Goal: Transaction & Acquisition: Purchase product/service

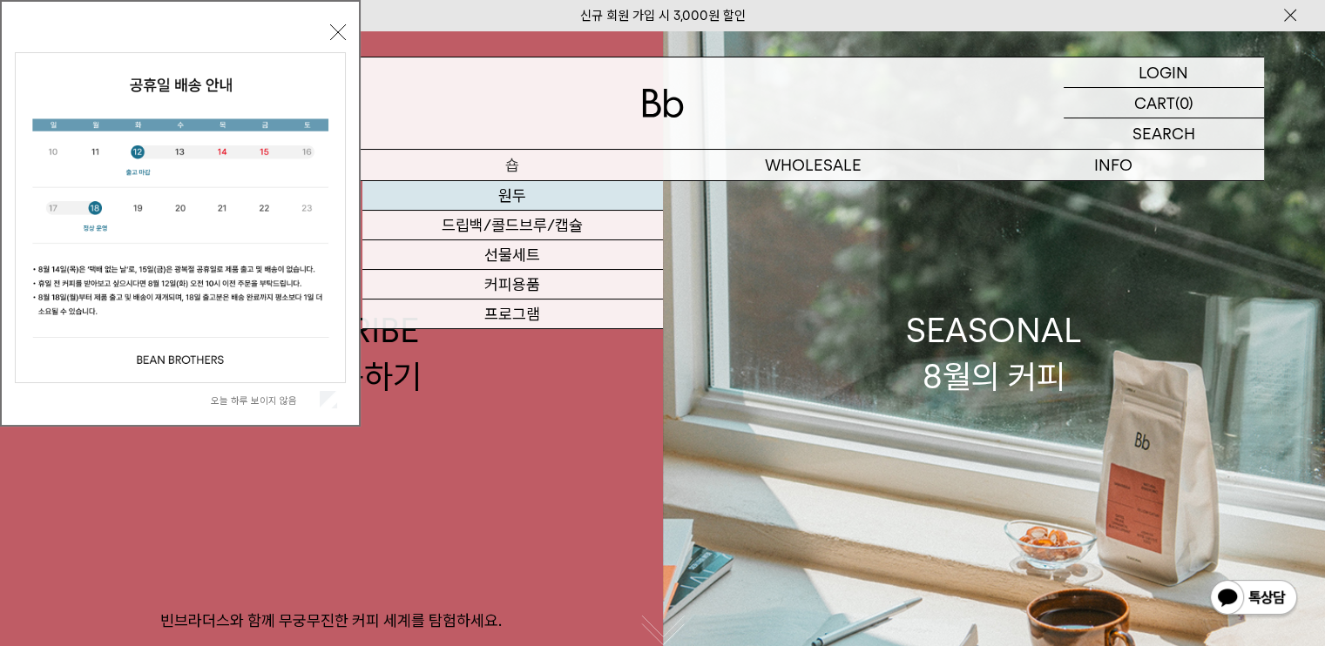
click at [513, 203] on link "원두" at bounding box center [512, 196] width 300 height 30
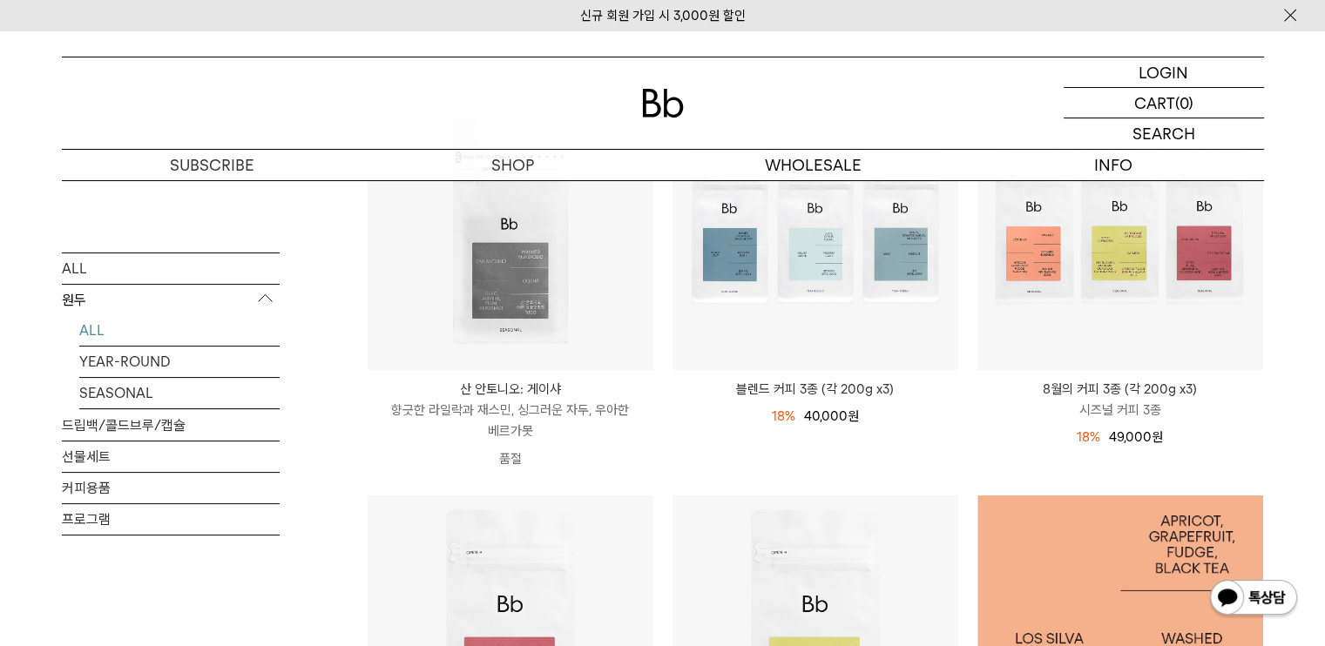
scroll to position [261, 0]
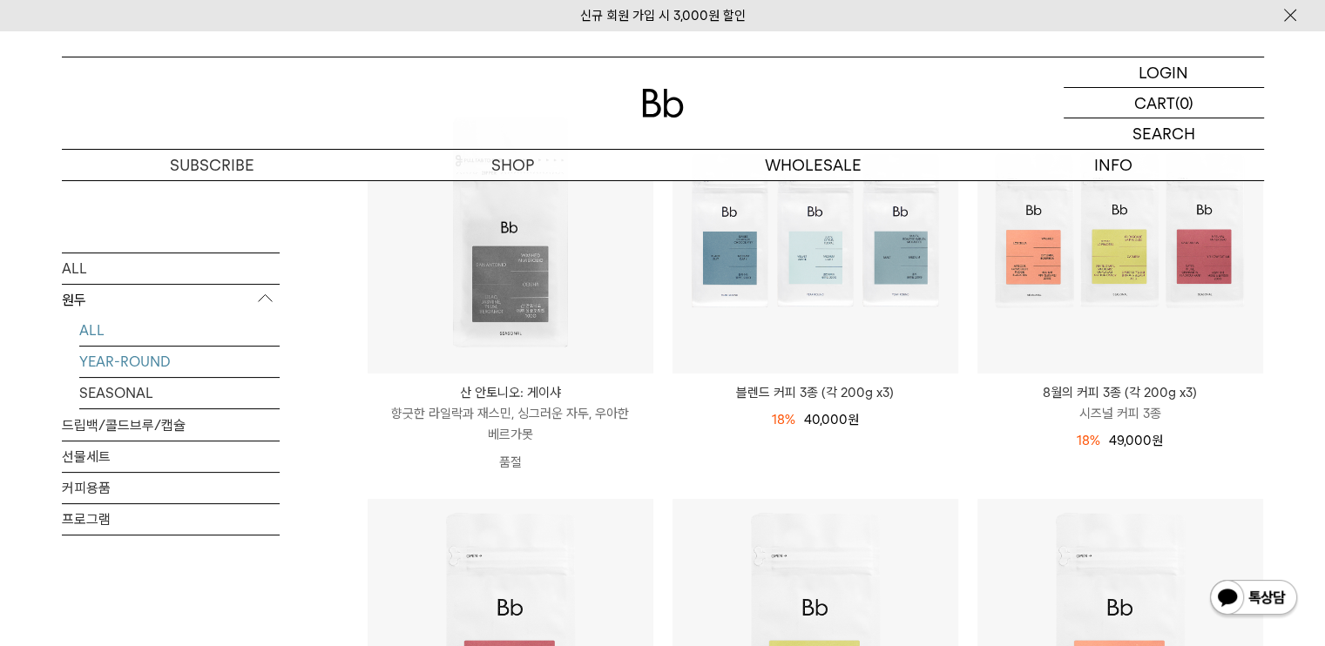
click at [134, 356] on link "YEAR-ROUND" at bounding box center [179, 362] width 200 height 30
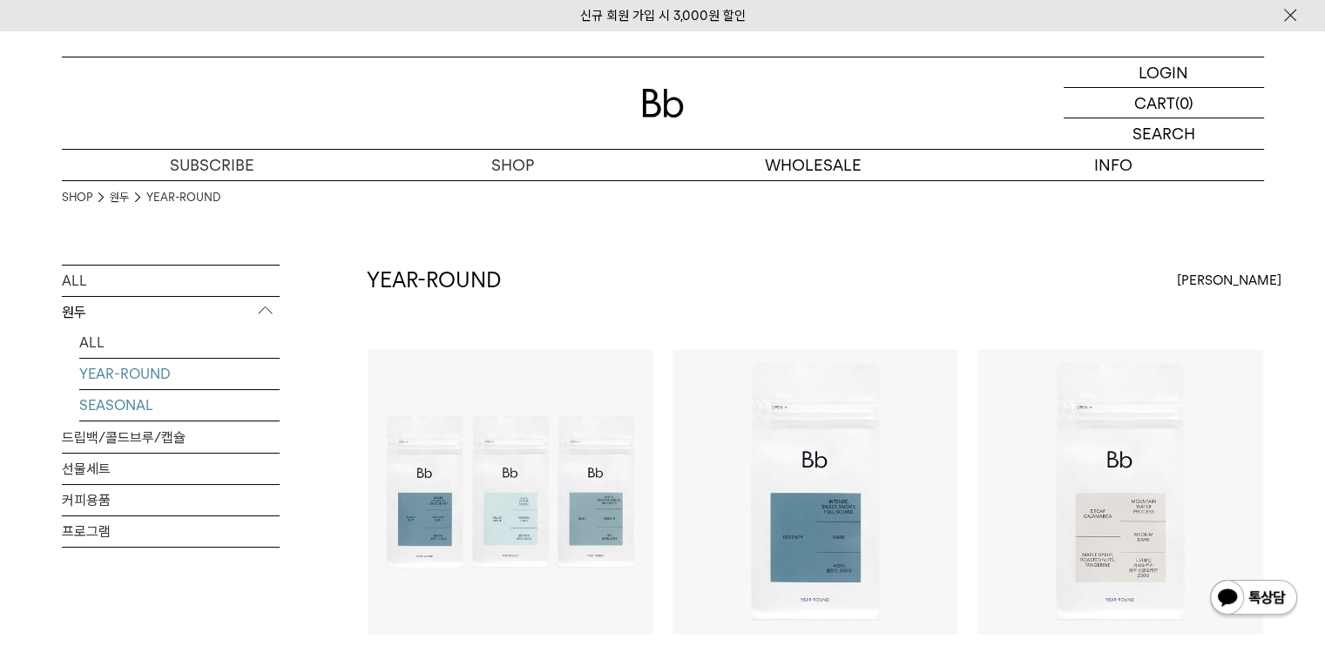
click at [131, 399] on link "SEASONAL" at bounding box center [179, 405] width 200 height 30
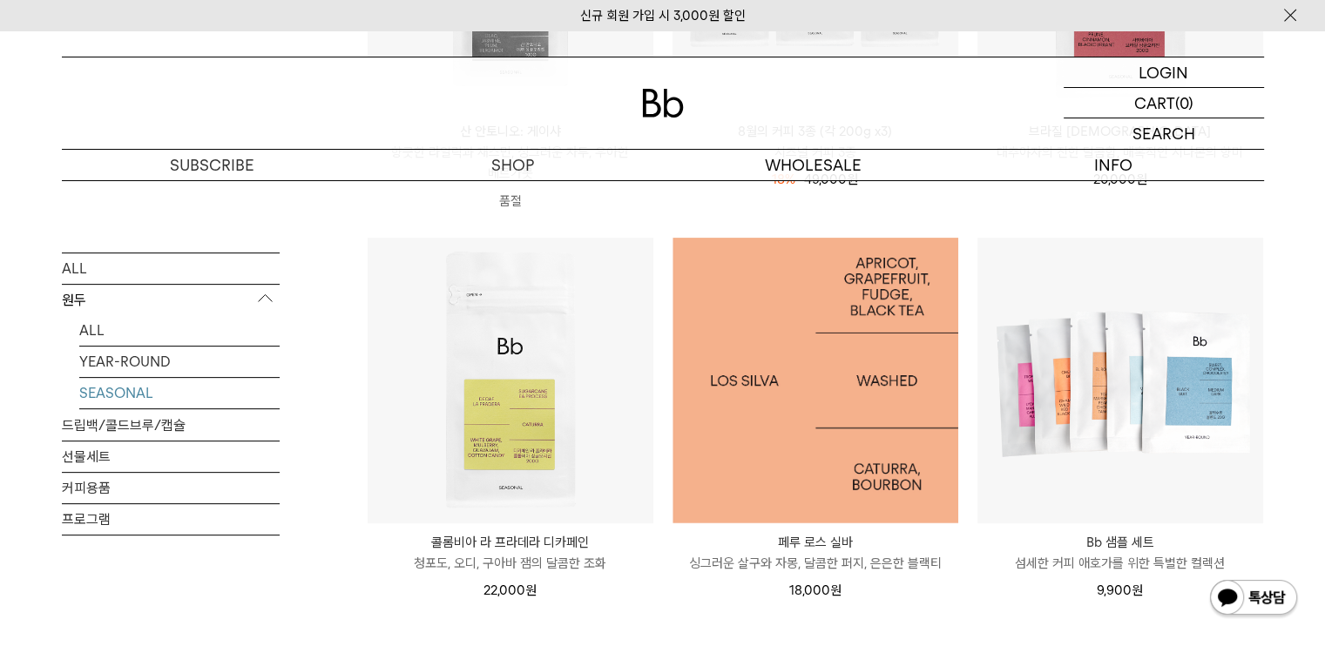
scroll to position [610, 0]
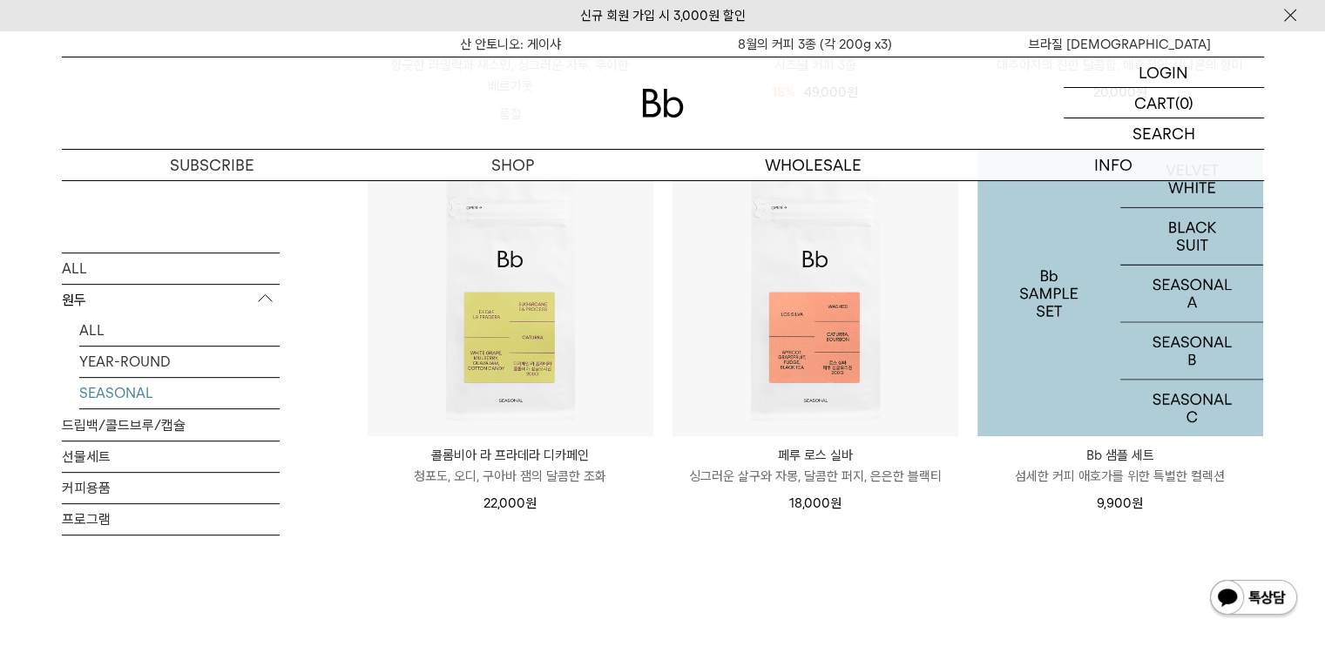
click at [1114, 353] on img at bounding box center [1120, 294] width 286 height 286
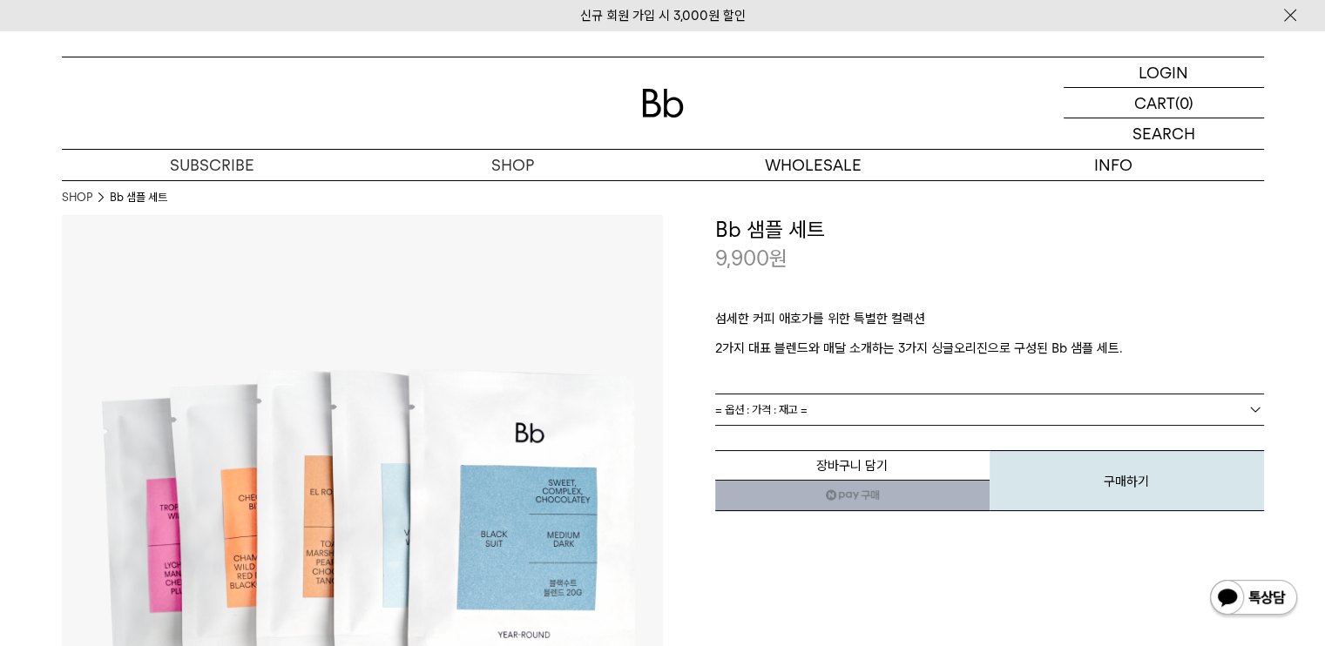
click at [853, 412] on link "= 옵션 : 가격 : 재고 =" at bounding box center [989, 409] width 549 height 30
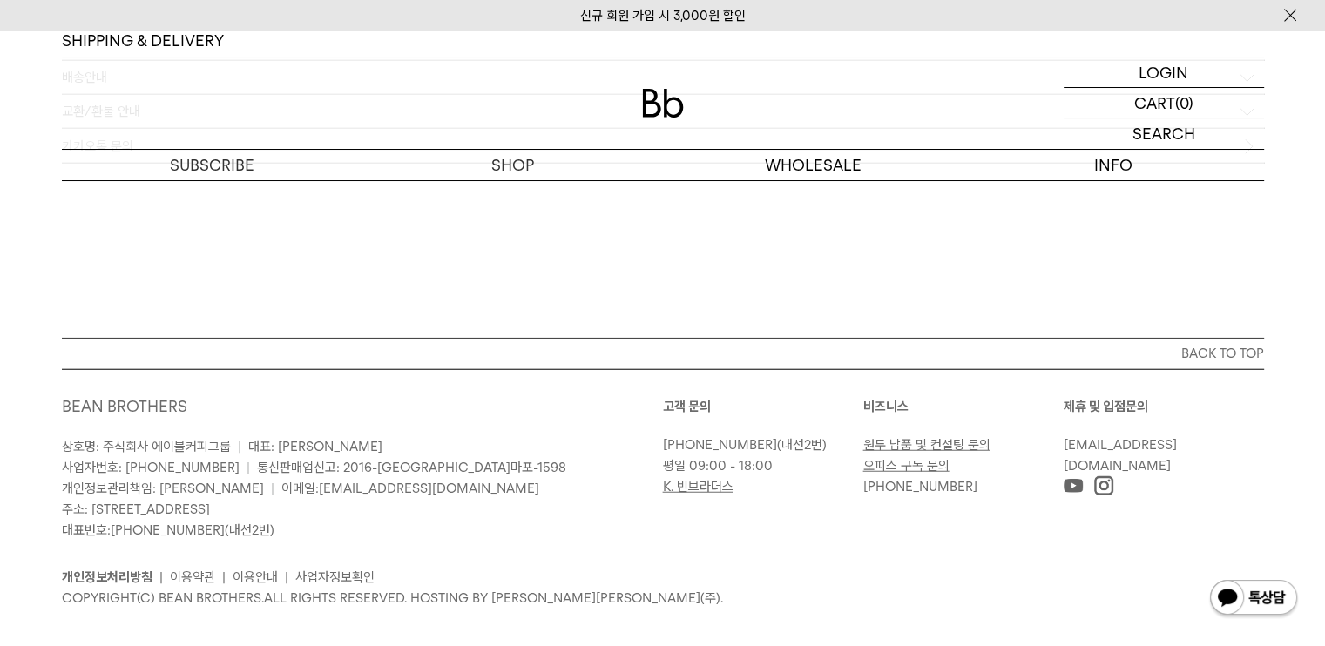
scroll to position [4426, 0]
